Goal: Task Accomplishment & Management: Manage account settings

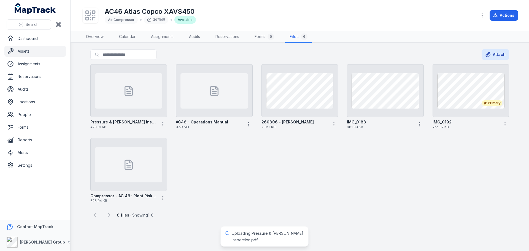
click at [270, 235] on div "Uploading Pressure & [PERSON_NAME] Inspection.pdf" at bounding box center [268, 236] width 72 height 13
click at [269, 233] on span "Uploading Pressure & [PERSON_NAME] Inspection.pdf" at bounding box center [268, 236] width 72 height 11
click at [29, 53] on link "Assets" at bounding box center [34, 51] width 61 height 11
click at [27, 38] on link "Dashboard" at bounding box center [34, 38] width 61 height 11
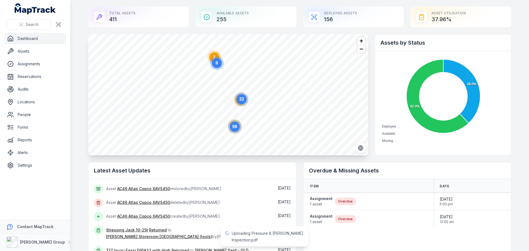
click at [213, 56] on icon "6" at bounding box center [216, 63] width 17 height 17
click at [220, 99] on circle "button" at bounding box center [220, 99] width 3 height 3
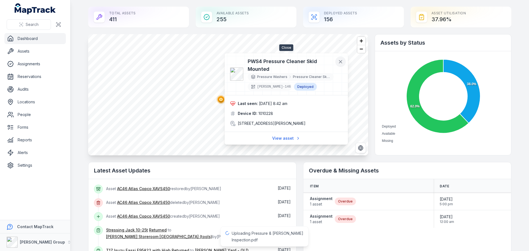
click at [340, 60] on icon at bounding box center [341, 62] width 6 height 6
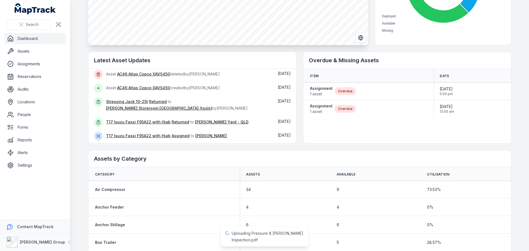
scroll to position [28, 0]
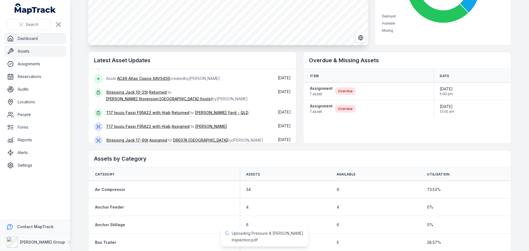
click at [33, 48] on link "Assets" at bounding box center [34, 51] width 61 height 11
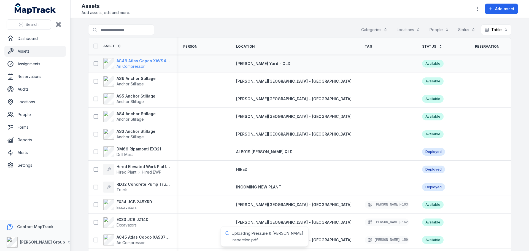
click at [157, 64] on span "Air Compressor" at bounding box center [142, 67] width 53 height 6
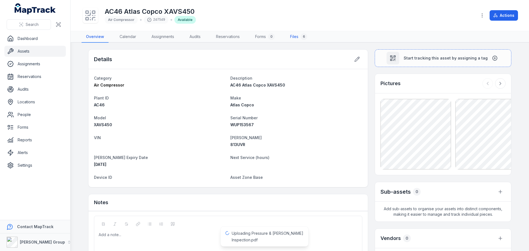
click at [296, 37] on link "Files 6" at bounding box center [298, 37] width 26 height 12
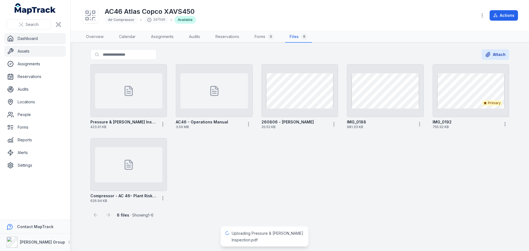
click at [26, 37] on link "Dashboard" at bounding box center [34, 38] width 61 height 11
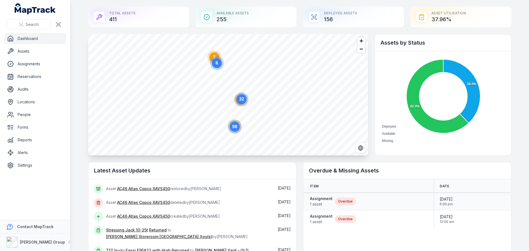
click at [330, 202] on div "Assignment 1 asset Overdue" at bounding box center [333, 201] width 46 height 11
click at [325, 200] on strong "Assignment" at bounding box center [321, 199] width 23 height 6
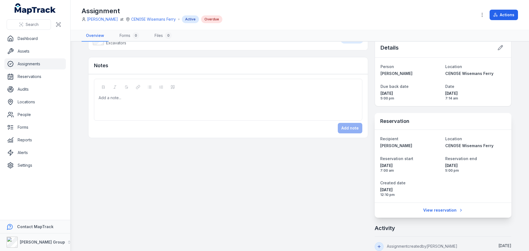
scroll to position [83, 0]
click at [28, 42] on link "Dashboard" at bounding box center [34, 38] width 61 height 11
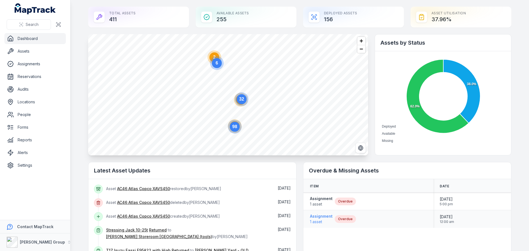
click at [323, 217] on strong "Assignment" at bounding box center [321, 216] width 23 height 6
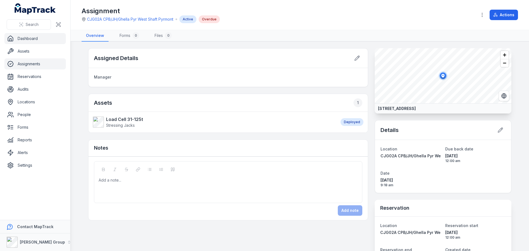
click at [18, 37] on link "Dashboard" at bounding box center [34, 38] width 61 height 11
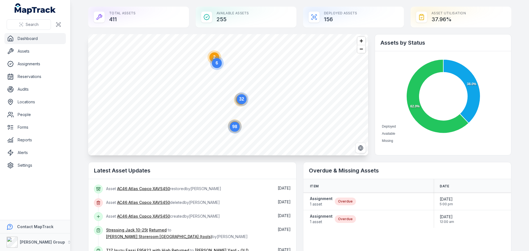
scroll to position [219, 0]
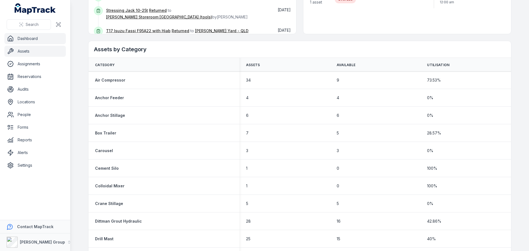
click at [26, 47] on link "Assets" at bounding box center [34, 51] width 61 height 11
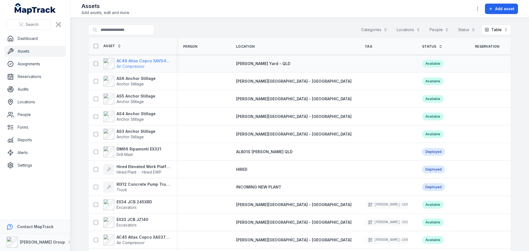
click at [141, 61] on strong "AC46 Atlas Copco XAVS450" at bounding box center [142, 61] width 53 height 6
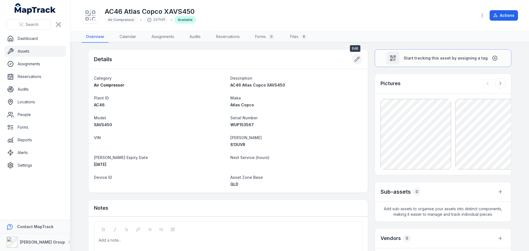
click at [358, 57] on button at bounding box center [357, 59] width 10 height 10
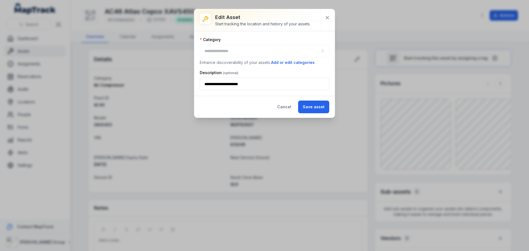
type input "**********"
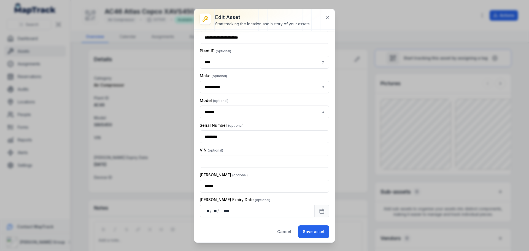
scroll to position [55, 0]
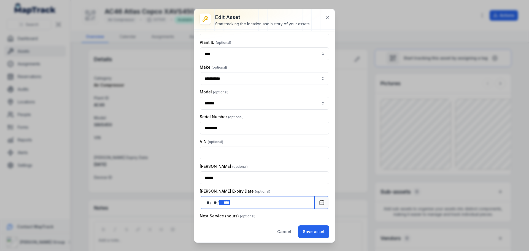
click at [230, 202] on div "**** ****" at bounding box center [224, 203] width 10 height 6
click at [320, 201] on rect "Calendar" at bounding box center [322, 202] width 4 height 4
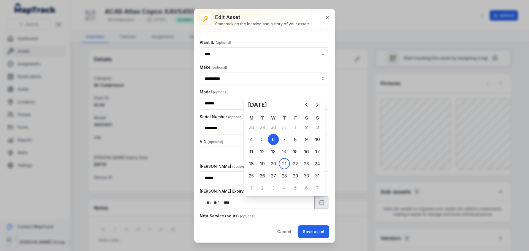
click at [280, 104] on h2 "August 2025" at bounding box center [274, 105] width 53 height 8
click at [269, 105] on h2 "August 2025" at bounding box center [274, 105] width 53 height 8
click at [317, 105] on icon "Next" at bounding box center [317, 104] width 2 height 3
click at [272, 103] on h2 "September 2025" at bounding box center [274, 105] width 53 height 8
click at [262, 105] on h2 "September 2025" at bounding box center [274, 105] width 53 height 8
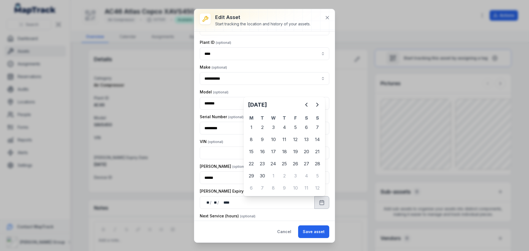
click at [289, 104] on h2 "September 2025" at bounding box center [274, 105] width 53 height 8
click at [317, 104] on icon "Next" at bounding box center [317, 104] width 7 height 7
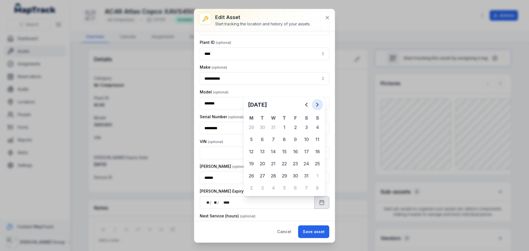
click at [317, 104] on icon "Next" at bounding box center [317, 104] width 7 height 7
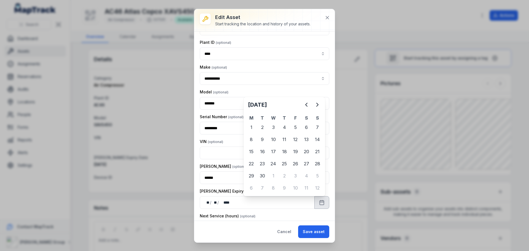
click at [284, 70] on div "**********" at bounding box center [264, 74] width 129 height 20
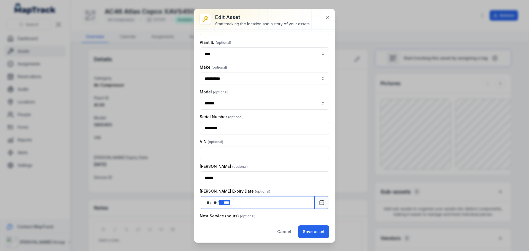
click at [231, 200] on div "** ** / ** ** / **** ****" at bounding box center [257, 202] width 115 height 13
click at [230, 202] on div "** ** / ** ** / **** ****" at bounding box center [257, 202] width 115 height 13
click at [319, 230] on button "Save asset" at bounding box center [313, 231] width 31 height 13
